Goal: Task Accomplishment & Management: Manage account settings

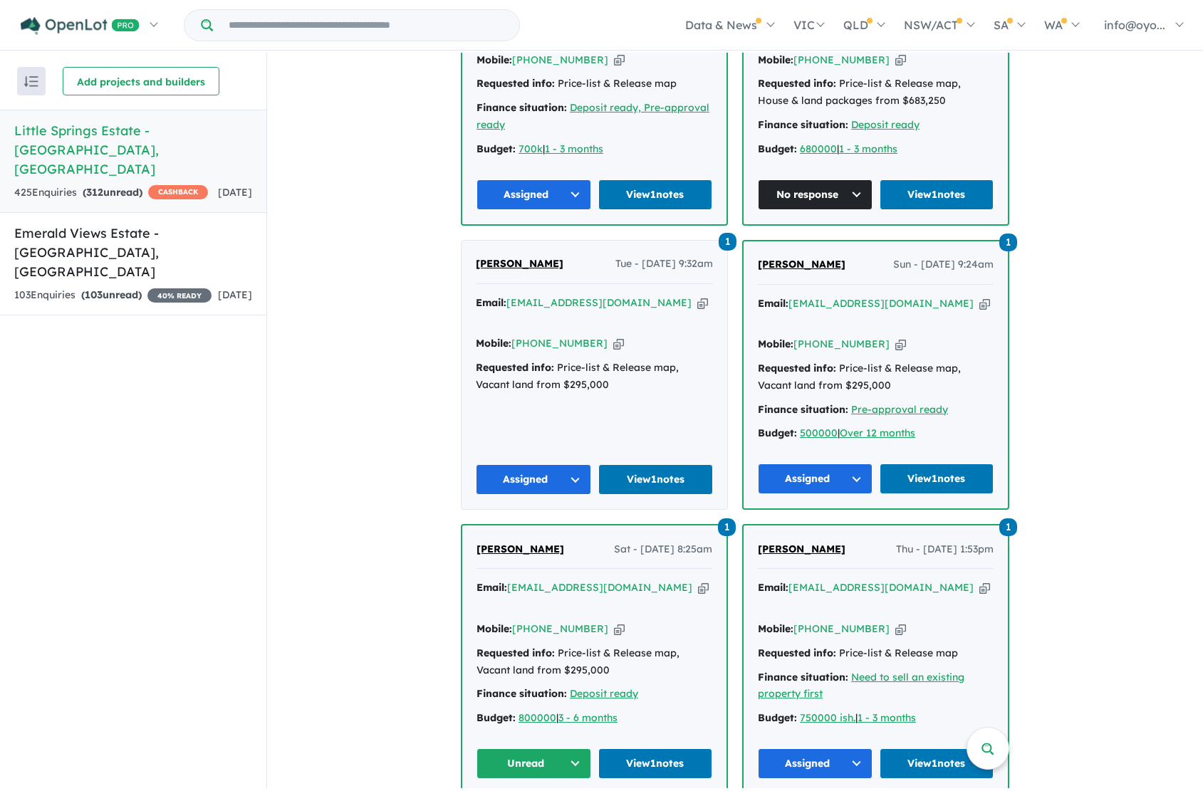
scroll to position [1136, 0]
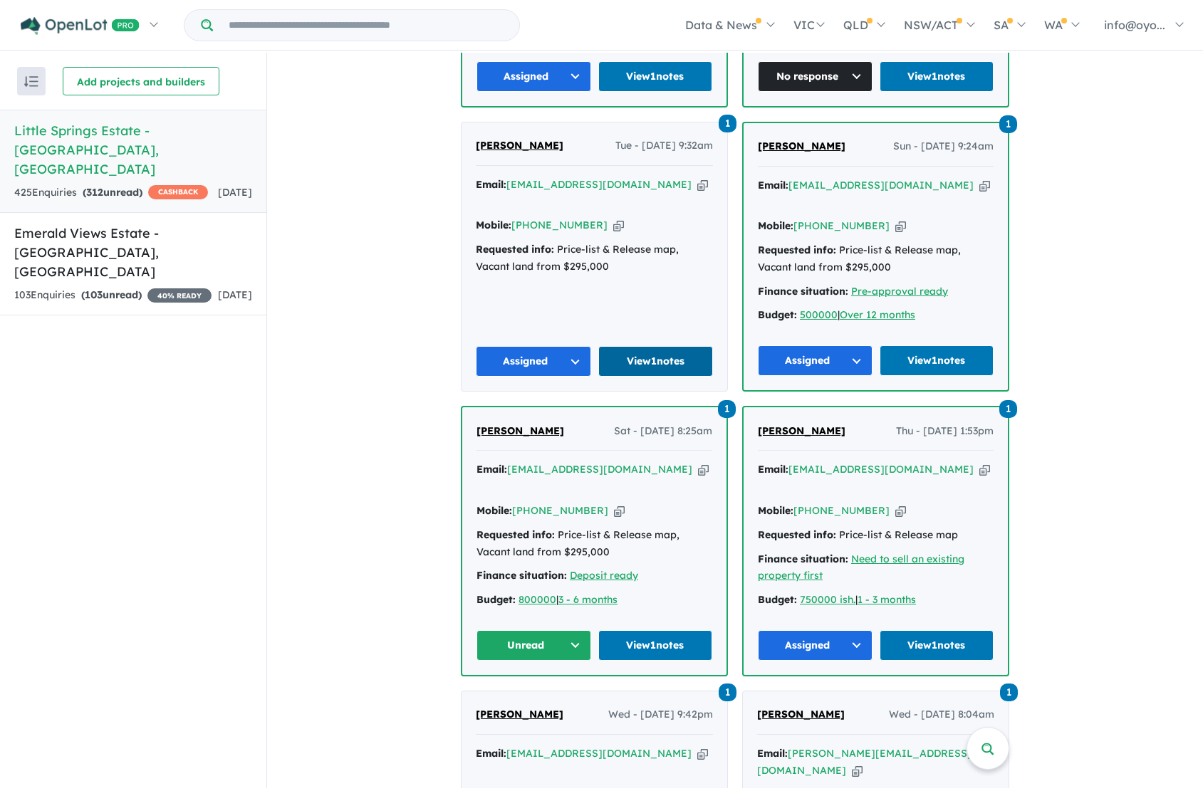
click at [635, 377] on link "View 1 notes" at bounding box center [655, 361] width 115 height 31
drag, startPoint x: 706, startPoint y: 226, endPoint x: 582, endPoint y: 226, distance: 123.2
click at [582, 166] on div "Adrian G Tue - 07/10/2025, 9:32am" at bounding box center [594, 151] width 237 height 28
click at [703, 155] on span "Tue - [DATE] 9:32am" at bounding box center [664, 145] width 98 height 17
click at [664, 377] on link "View 1 notes" at bounding box center [655, 361] width 115 height 31
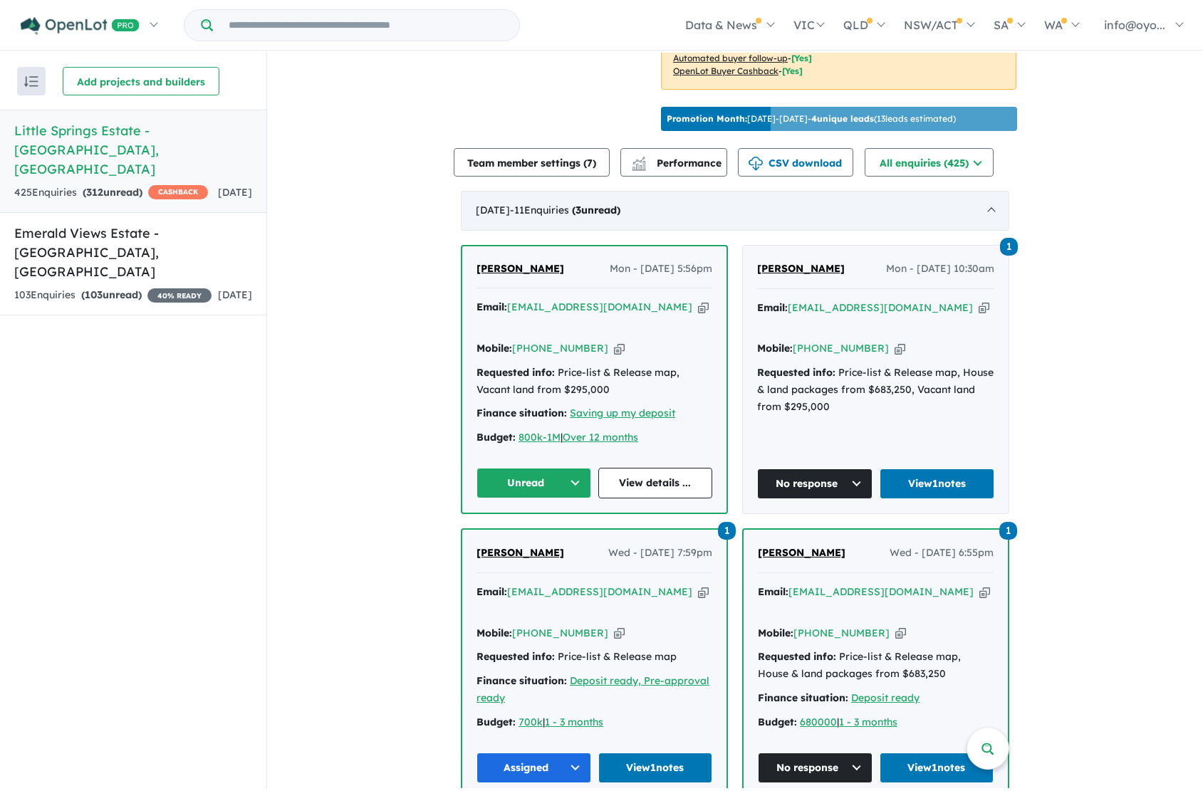
scroll to position [443, 0]
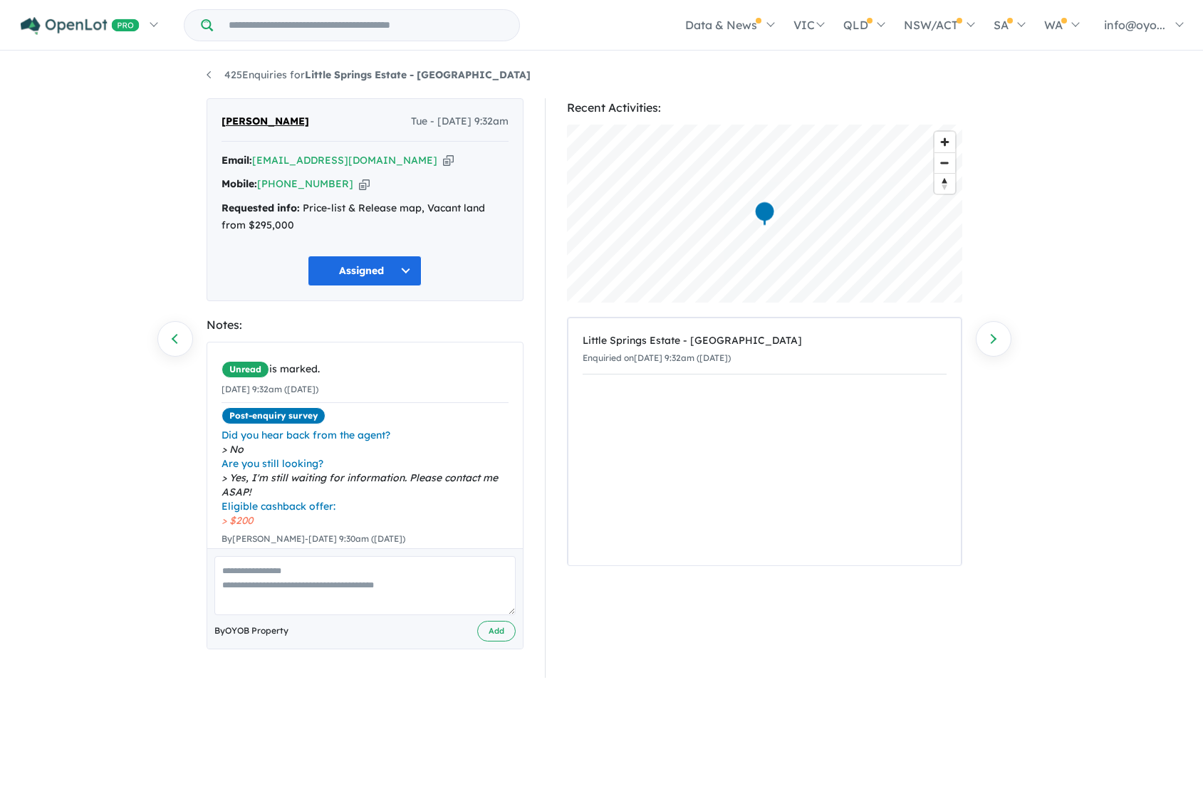
click at [214, 461] on div "Unread is marked. [DATE] 9:32am ([DATE]) Post-enquiry survey Did you hear back …" at bounding box center [364, 478] width 315 height 270
